Goal: Task Accomplishment & Management: Manage account settings

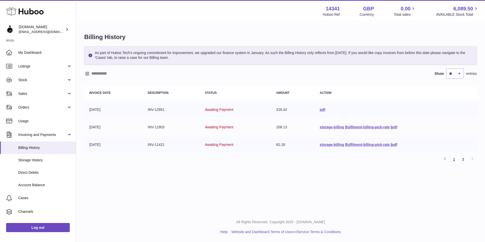
click at [453, 159] on link "1" at bounding box center [454, 159] width 9 height 9
click at [461, 159] on link "2" at bounding box center [463, 159] width 9 height 9
click at [453, 162] on link "1" at bounding box center [454, 159] width 9 height 9
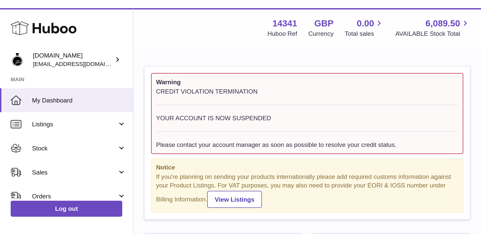
scroll to position [79, 126]
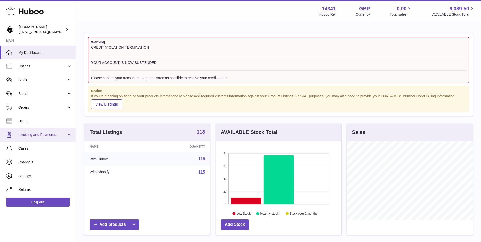
click at [60, 135] on span "Invoicing and Payments" at bounding box center [42, 134] width 48 height 5
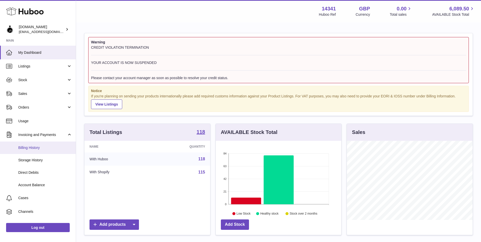
click at [38, 147] on span "Billing History" at bounding box center [45, 147] width 54 height 5
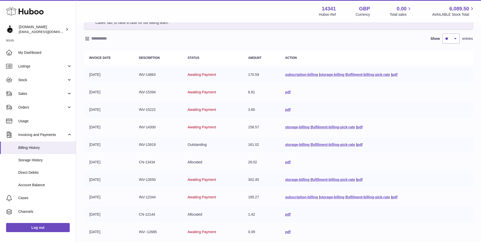
scroll to position [88, 0]
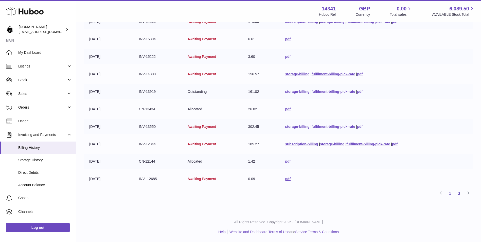
click at [462, 194] on link "2" at bounding box center [459, 193] width 9 height 9
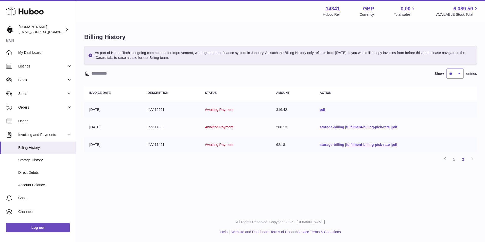
click at [339, 144] on link "storage-billing" at bounding box center [332, 145] width 24 height 4
click at [323, 189] on div "Menu Huboo 14341 Huboo Ref GBP Currency 0.00 Total sales 6,089.50 AVAILABLE Sto…" at bounding box center [280, 106] width 409 height 212
click at [453, 160] on link "1" at bounding box center [454, 159] width 9 height 9
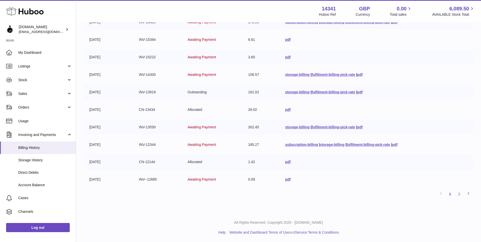
scroll to position [88, 0]
click at [461, 193] on link "2" at bounding box center [459, 193] width 9 height 9
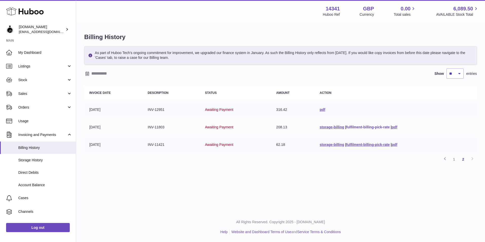
click at [346, 126] on link "fulfilment-billing-pick-rate" at bounding box center [368, 127] width 44 height 4
drag, startPoint x: 256, startPoint y: 187, endPoint x: 259, endPoint y: 183, distance: 5.1
click at [256, 187] on div "Menu Huboo 14341 Huboo Ref GBP Currency 0.00 Total sales 6,089.50 AVAILABLE Sto…" at bounding box center [280, 106] width 409 height 212
click at [320, 110] on link "pdf" at bounding box center [323, 110] width 6 height 4
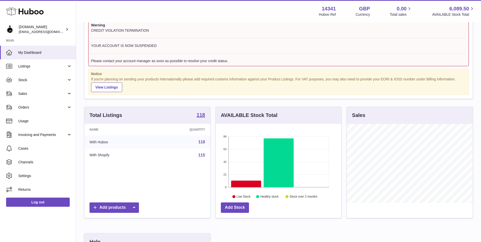
scroll to position [25, 0]
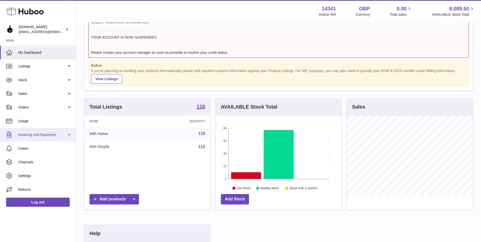
click at [62, 136] on span "Invoicing and Payments" at bounding box center [42, 134] width 48 height 5
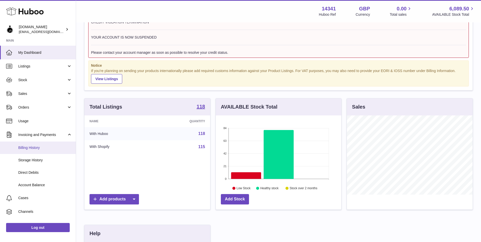
click at [53, 150] on span "Billing History" at bounding box center [45, 147] width 54 height 5
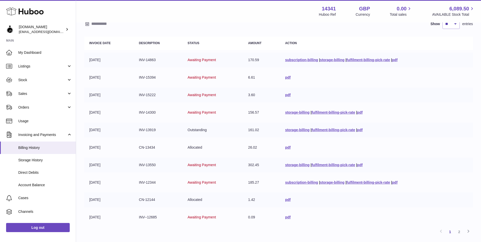
scroll to position [88, 0]
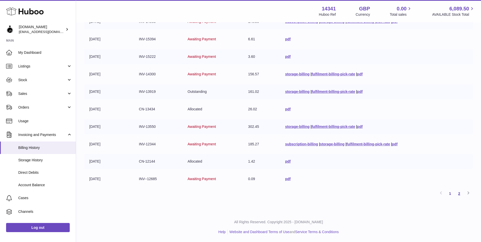
click at [458, 192] on link "2" at bounding box center [459, 193] width 9 height 9
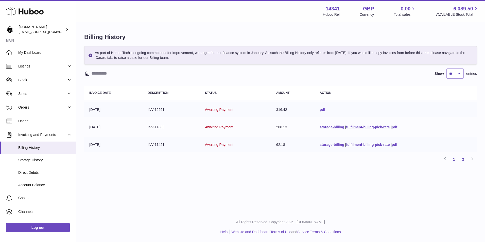
click at [455, 161] on link "1" at bounding box center [454, 159] width 9 height 9
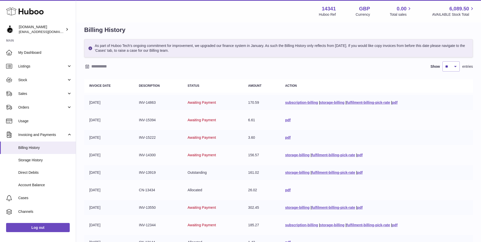
scroll to position [88, 0]
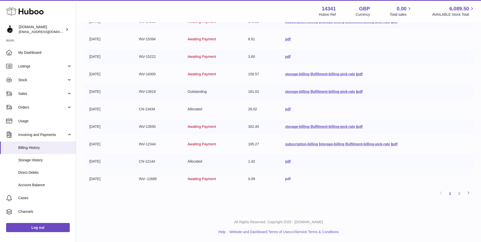
click at [285, 178] on link "pdf" at bounding box center [288, 179] width 6 height 4
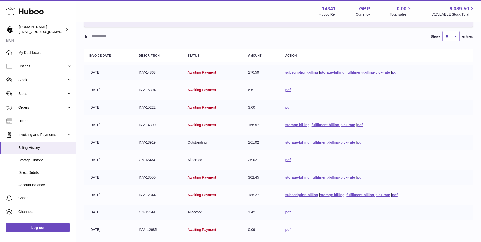
scroll to position [63, 0]
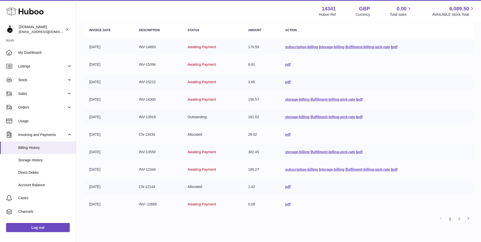
click at [274, 220] on div "Previous 1 2 Next" at bounding box center [278, 218] width 389 height 9
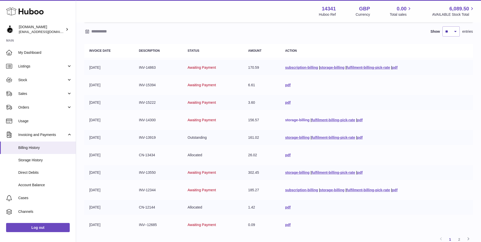
scroll to position [51, 0]
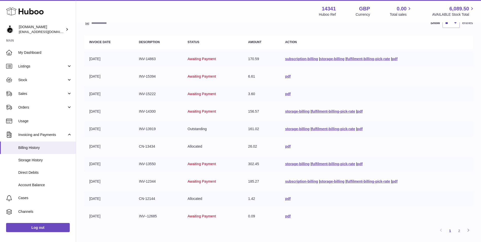
click at [326, 82] on td "pdf" at bounding box center [376, 76] width 193 height 15
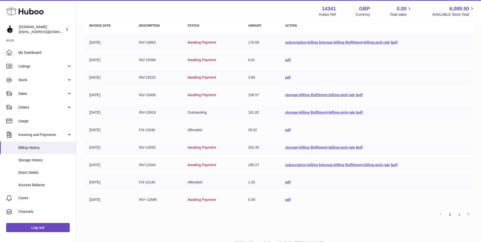
scroll to position [76, 0]
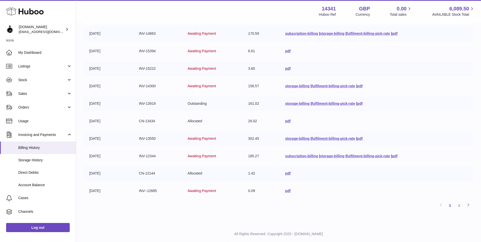
drag, startPoint x: 460, startPoint y: 2, endPoint x: 354, endPoint y: 183, distance: 210.0
click at [354, 183] on table "Invoice Date Description Status Amount Action 01-09-2025 INV-14863 Awaiting Pay…" at bounding box center [278, 104] width 389 height 193
click at [312, 137] on link "fulfilment-billing-pick-rate" at bounding box center [334, 139] width 44 height 4
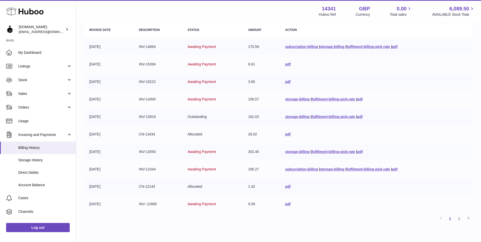
scroll to position [51, 0]
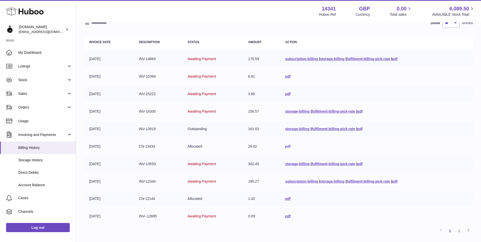
drag, startPoint x: 284, startPoint y: 147, endPoint x: 281, endPoint y: 147, distance: 2.8
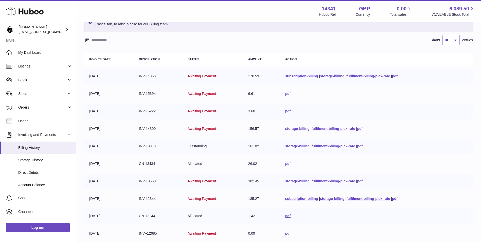
scroll to position [25, 0]
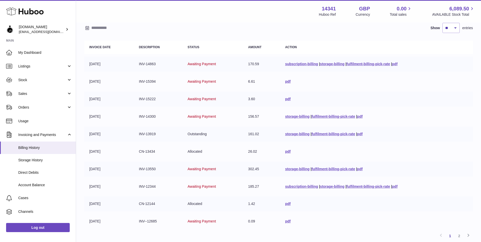
scroll to position [88, 0]
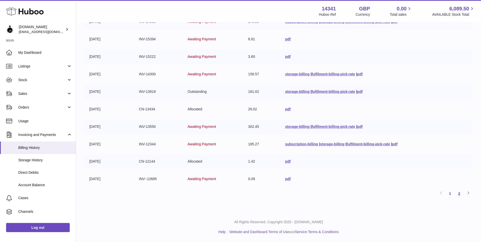
click at [462, 192] on link "2" at bounding box center [459, 193] width 9 height 9
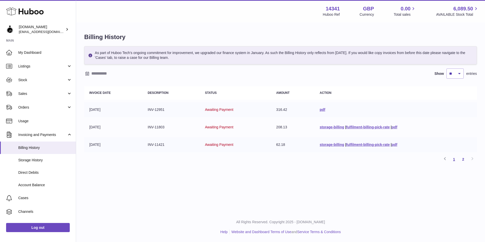
click at [452, 158] on link "1" at bounding box center [454, 159] width 9 height 9
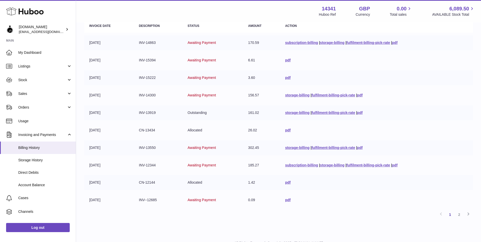
scroll to position [67, 0]
click at [458, 213] on link "2" at bounding box center [459, 214] width 9 height 9
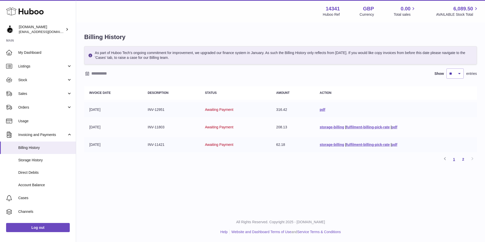
click at [457, 160] on link "1" at bounding box center [454, 159] width 9 height 9
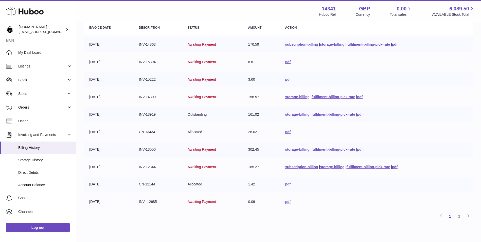
scroll to position [77, 0]
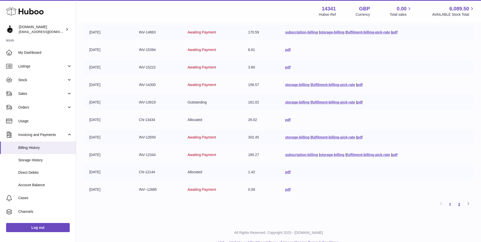
click at [461, 204] on link "2" at bounding box center [459, 204] width 9 height 9
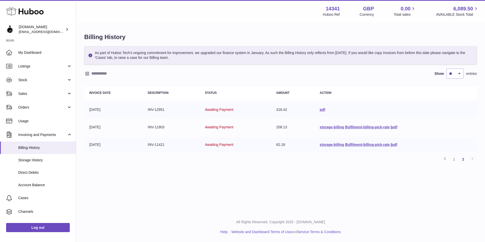
click at [232, 168] on div "Billing History As part of Huboo Tech's ongoing commitment for improvement, we …" at bounding box center [280, 100] width 409 height 155
click at [350, 129] on link "fulfilment-billing-pick-rate" at bounding box center [368, 127] width 44 height 4
